Goal: Obtain resource: Download file/media

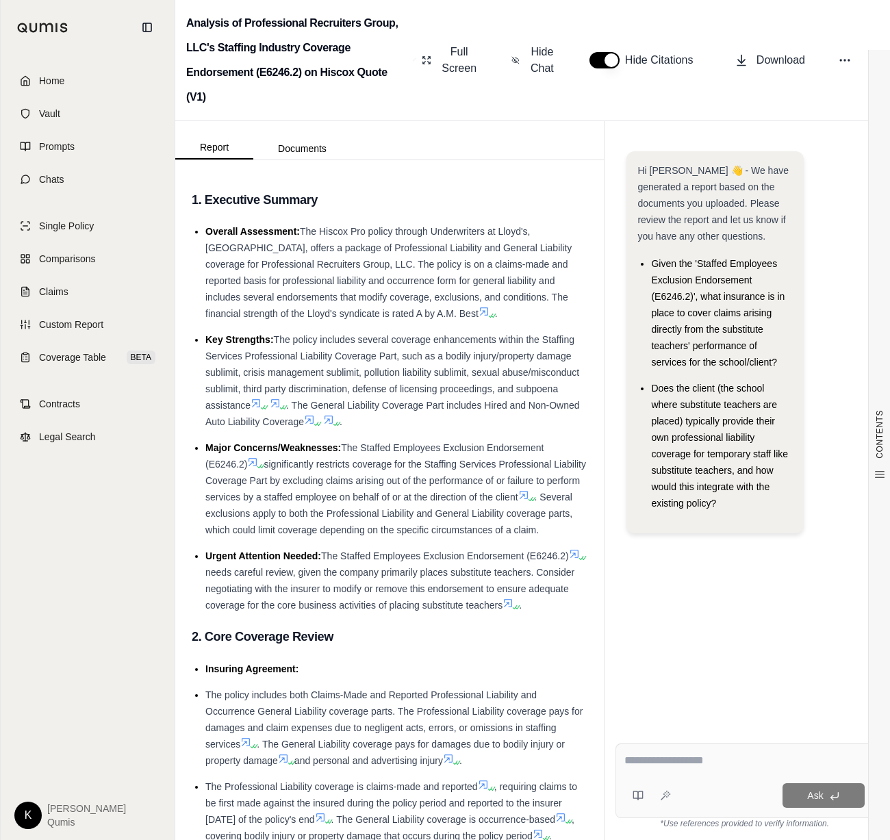
click at [636, 61] on span "Hide Citations" at bounding box center [663, 60] width 77 height 16
click at [601, 62] on button "button" at bounding box center [604, 60] width 30 height 16
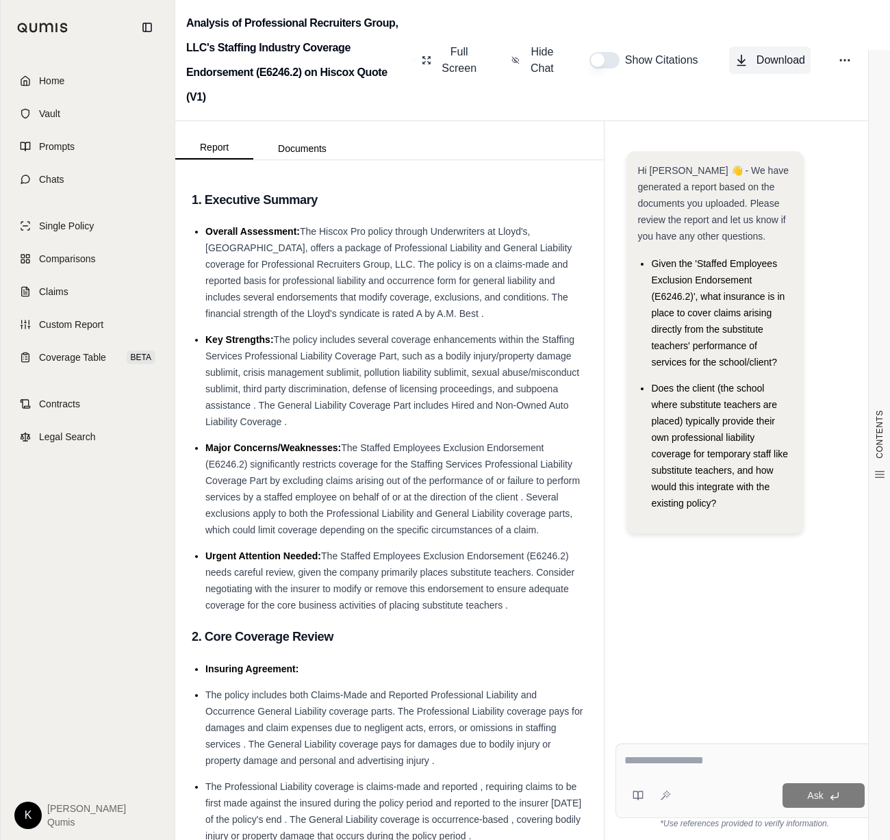
click at [750, 60] on button "Download" at bounding box center [769, 60] width 81 height 27
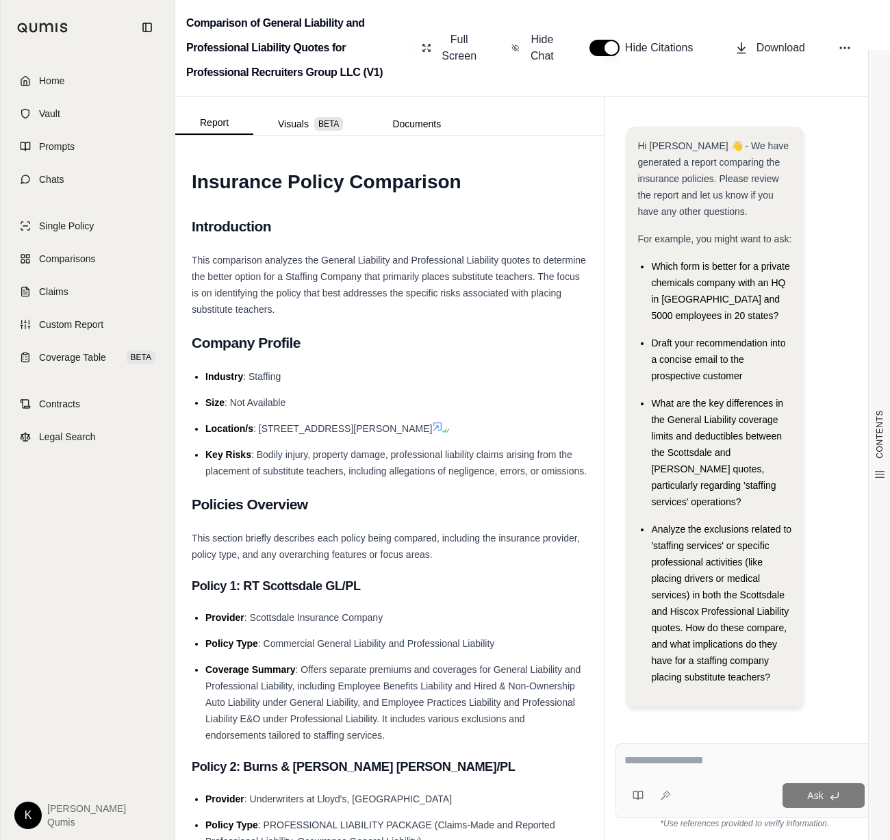
click at [604, 49] on button "button" at bounding box center [604, 48] width 30 height 16
click at [755, 52] on button "Download" at bounding box center [769, 47] width 81 height 27
click at [353, 397] on li "Size : Not Available" at bounding box center [396, 402] width 382 height 16
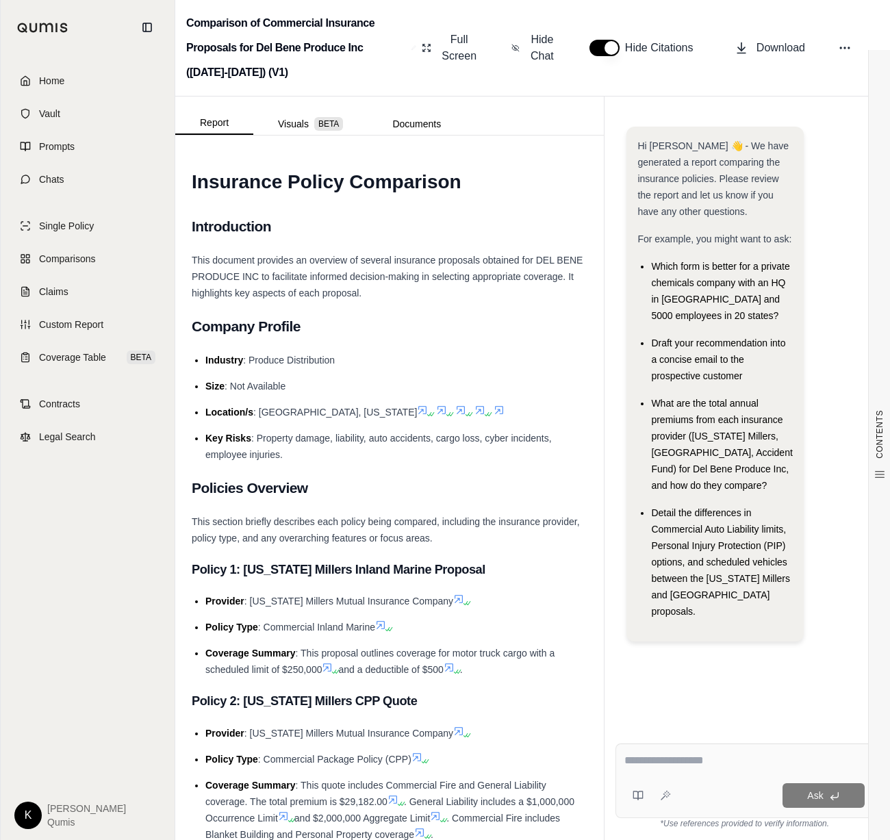
click at [601, 47] on button "button" at bounding box center [604, 48] width 30 height 16
click at [773, 51] on span "Download" at bounding box center [780, 48] width 49 height 16
